Goal: Task Accomplishment & Management: Manage account settings

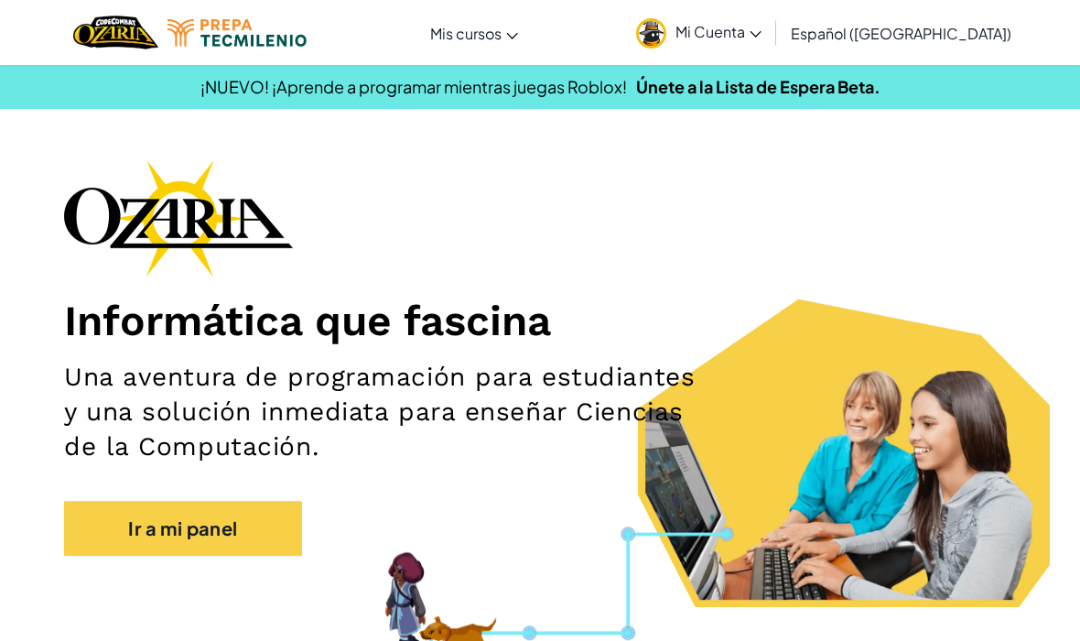
click at [666, 26] on img at bounding box center [651, 33] width 30 height 30
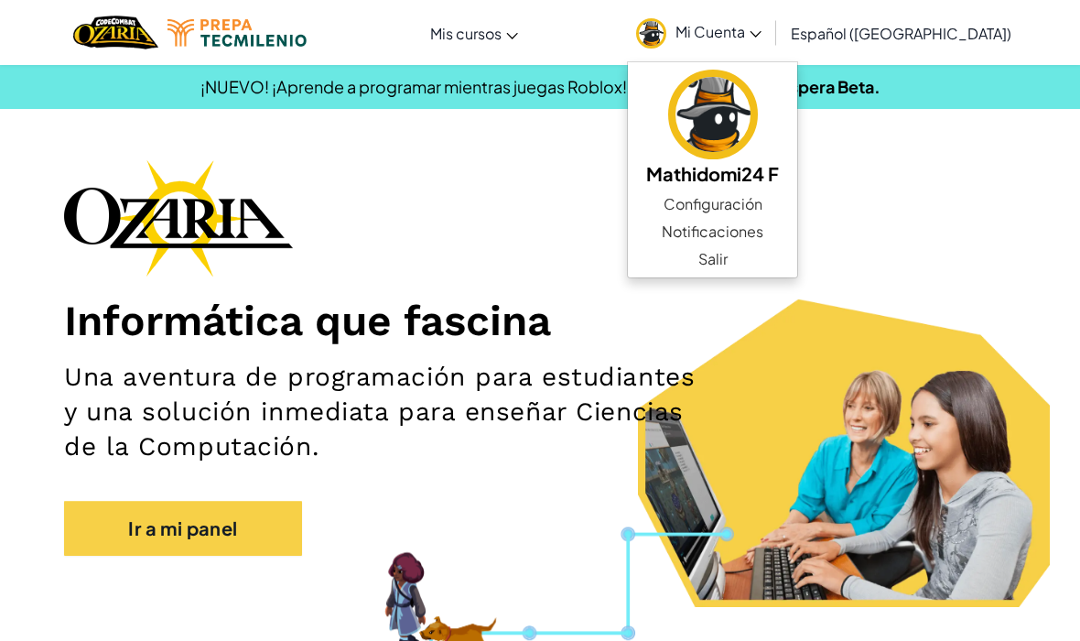
click at [797, 214] on link "Configuración" at bounding box center [712, 203] width 169 height 27
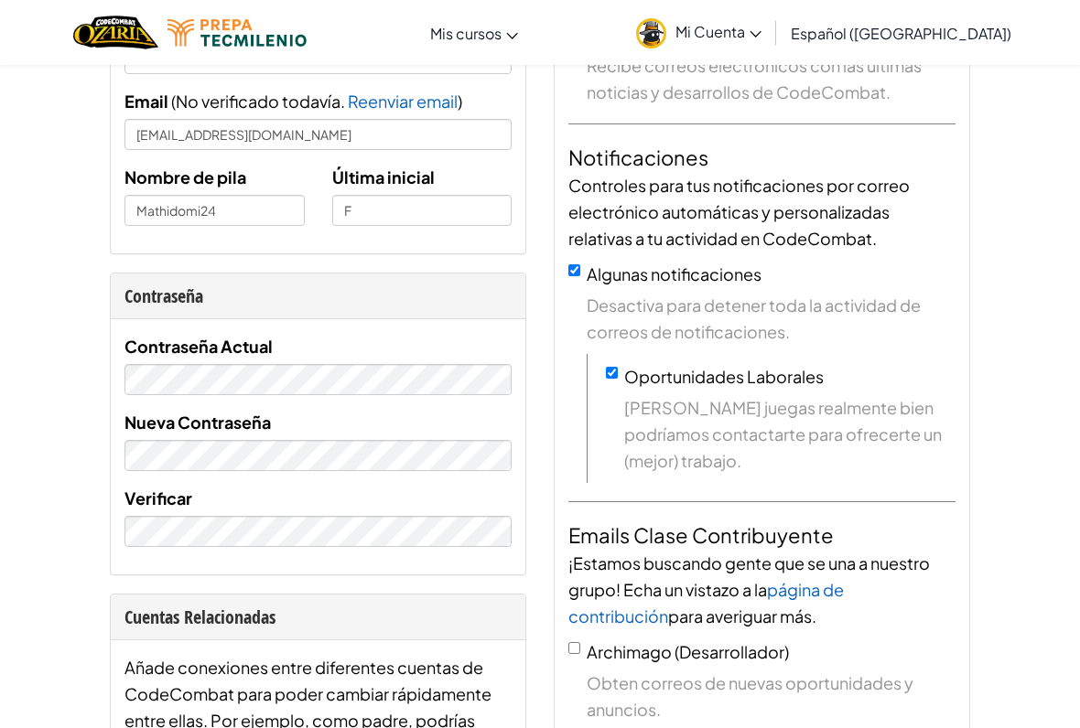
click at [444, 417] on div "Nueva Contraseña" at bounding box center [317, 440] width 387 height 62
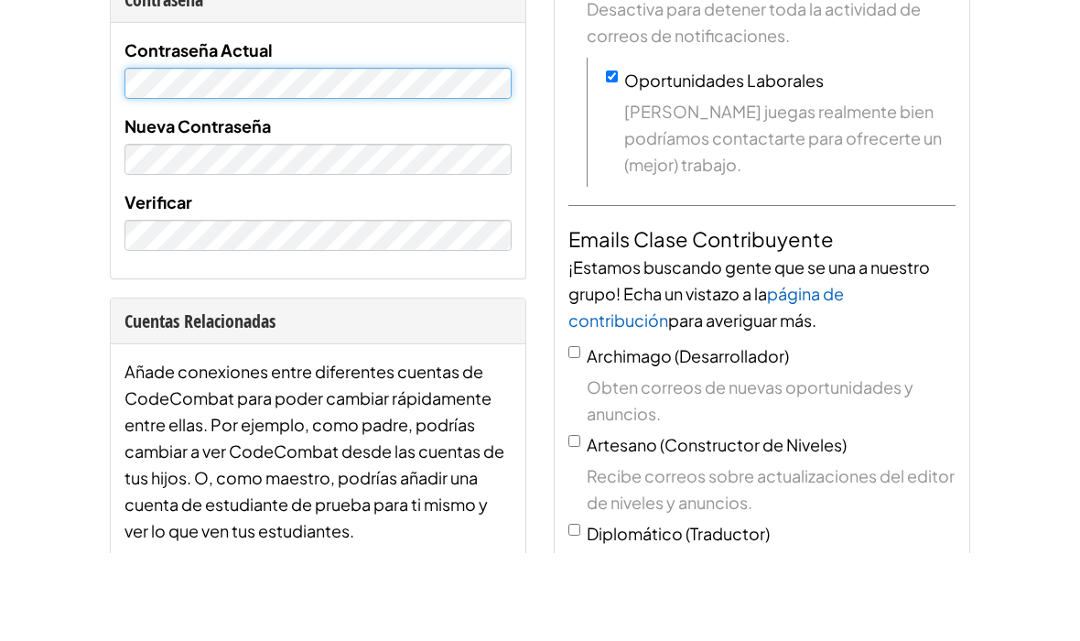
scroll to position [487, 0]
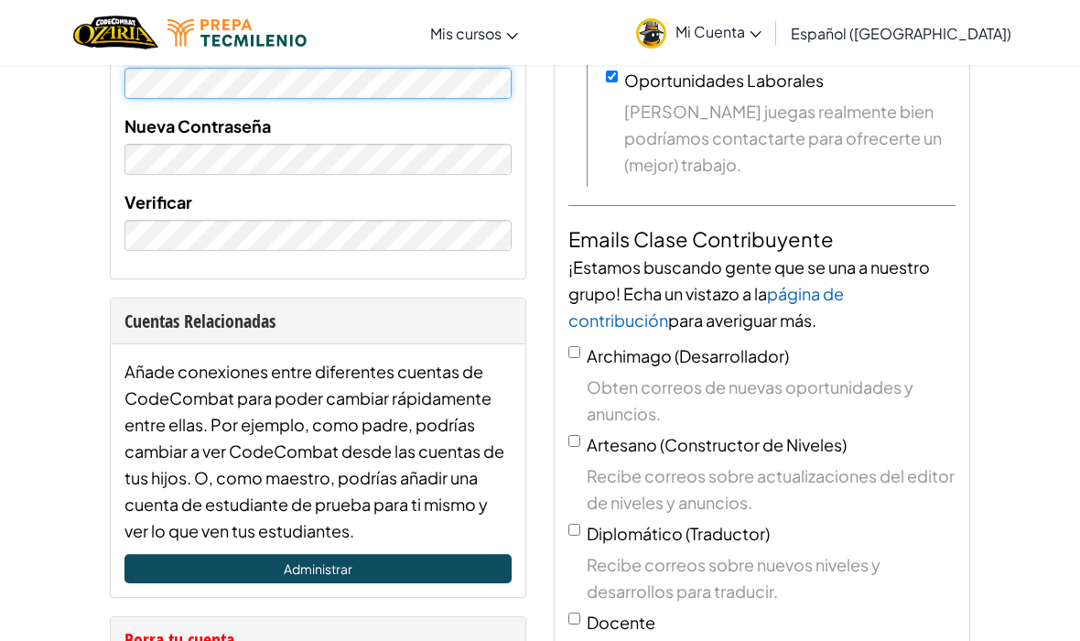
type input "Mathidomi24F"
click at [135, 211] on label "Verificar" at bounding box center [158, 202] width 68 height 27
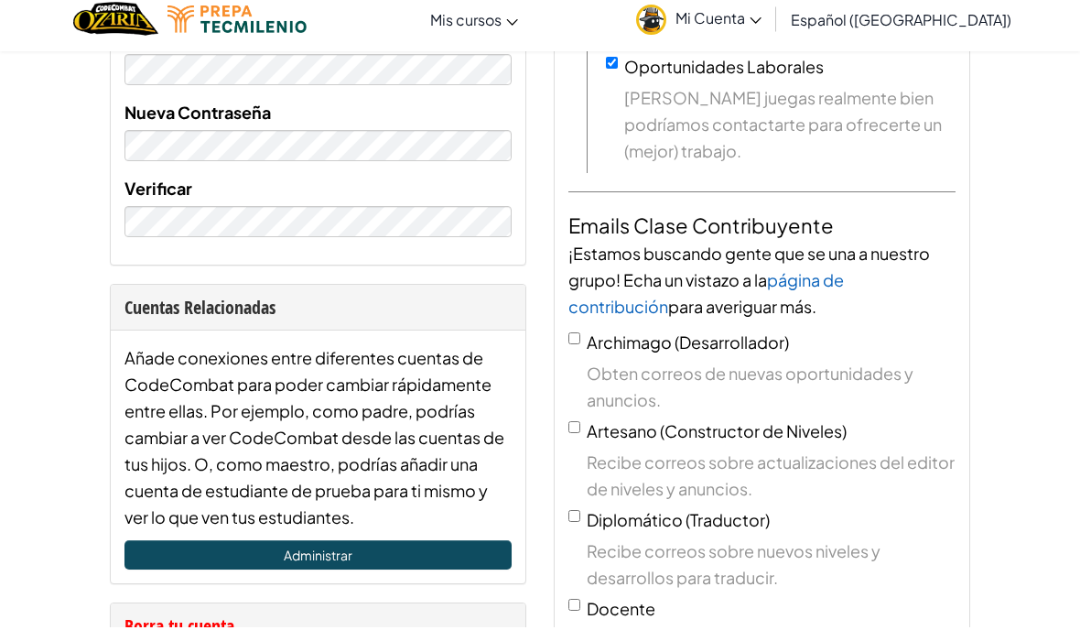
scroll to position [501, 0]
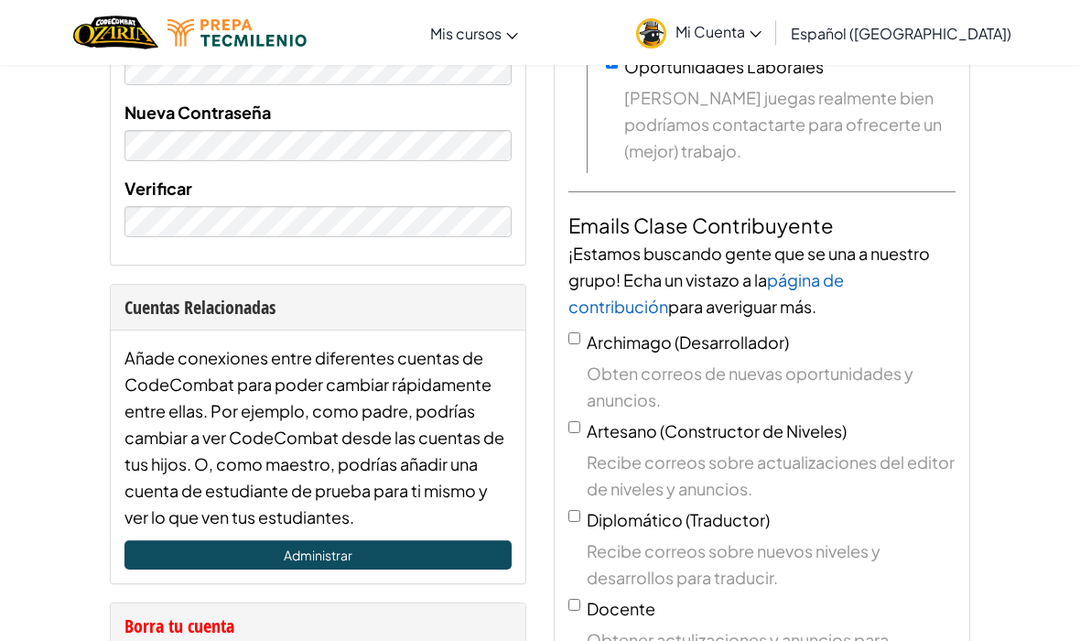
click at [717, 116] on span "[PERSON_NAME] juegas realmente bien podríamos contactarte para ofrecerte un (me…" at bounding box center [789, 124] width 331 height 80
